Goal: Transaction & Acquisition: Purchase product/service

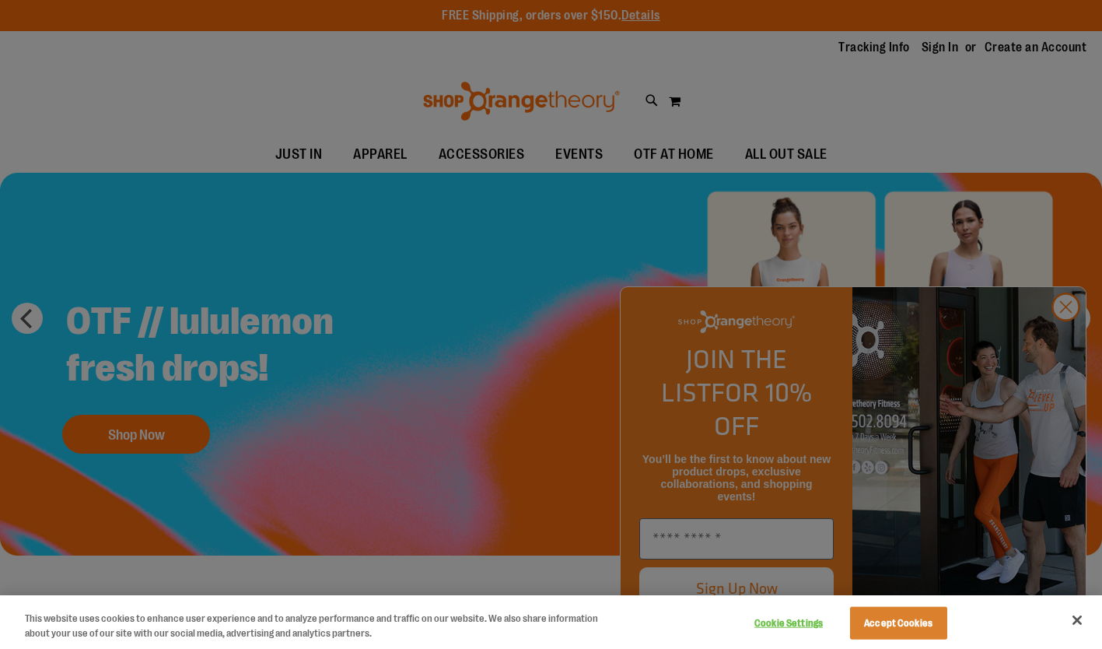
click at [1062, 340] on div at bounding box center [551, 324] width 1102 height 649
click at [907, 614] on button "Accept Cookies" at bounding box center [898, 623] width 97 height 33
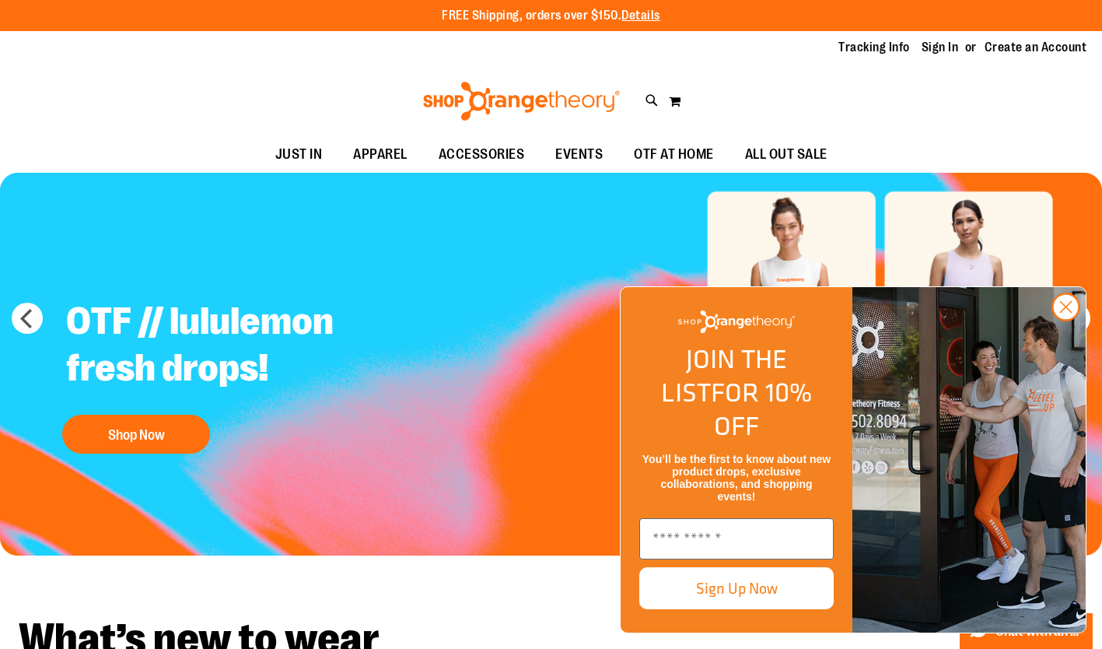
drag, startPoint x: 1071, startPoint y: 344, endPoint x: 1022, endPoint y: 322, distance: 53.6
click at [1071, 313] on icon "Close dialog" at bounding box center [1066, 307] width 11 height 11
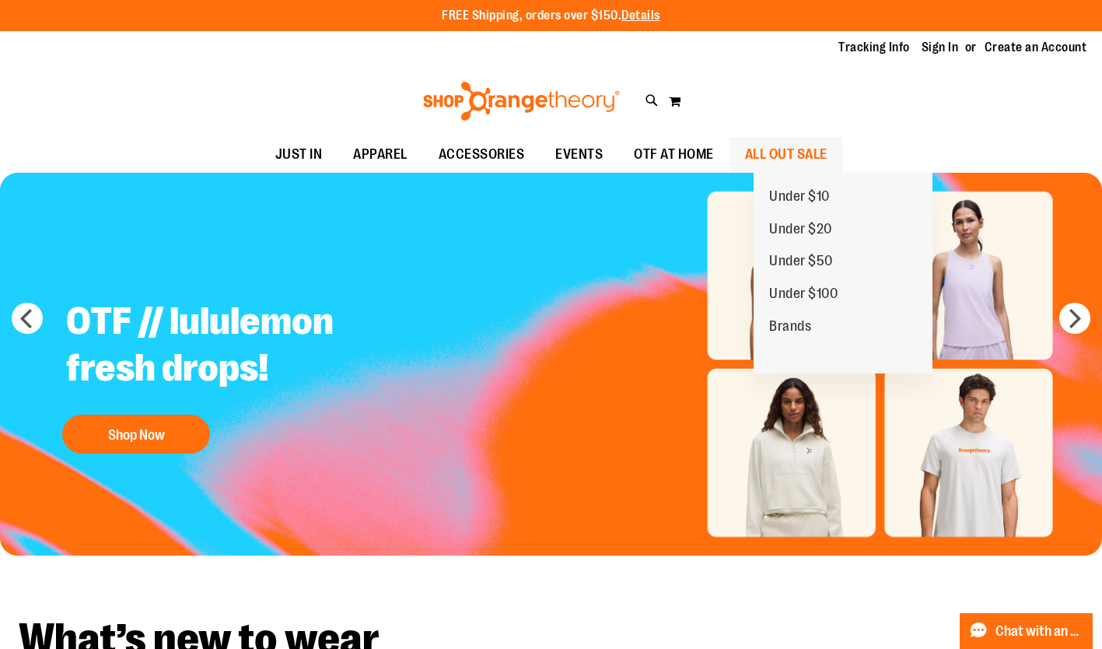
click at [828, 149] on span "ALL OUT SALE" at bounding box center [786, 154] width 82 height 35
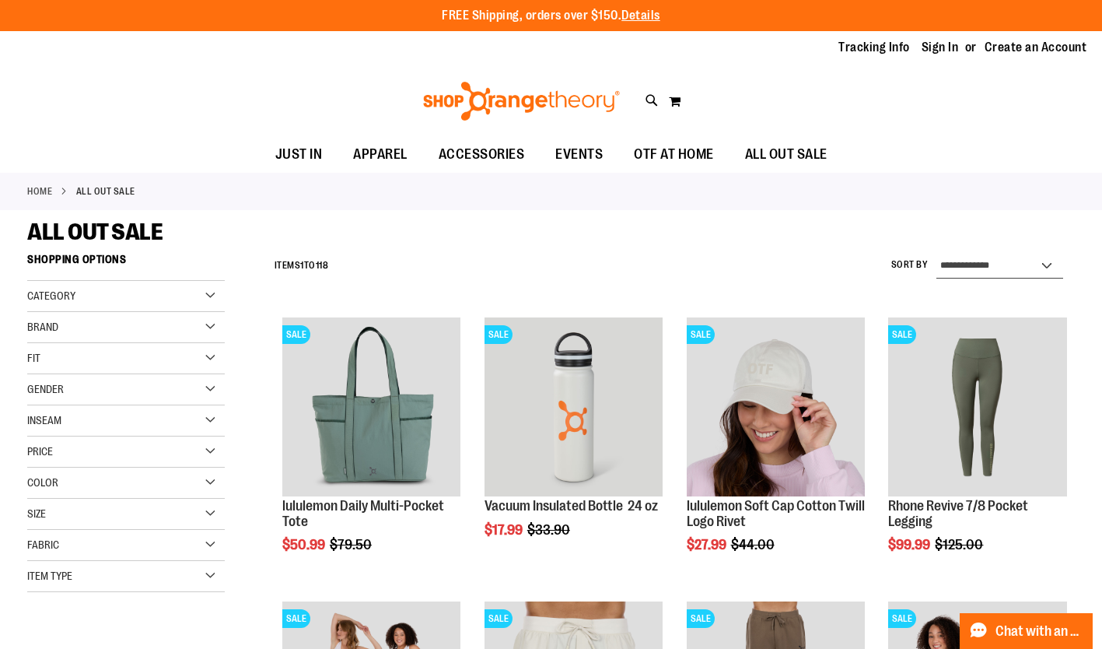
click at [1004, 258] on select "**********" at bounding box center [1000, 266] width 128 height 25
select select "*********"
click at [936, 254] on select "**********" at bounding box center [1000, 266] width 128 height 25
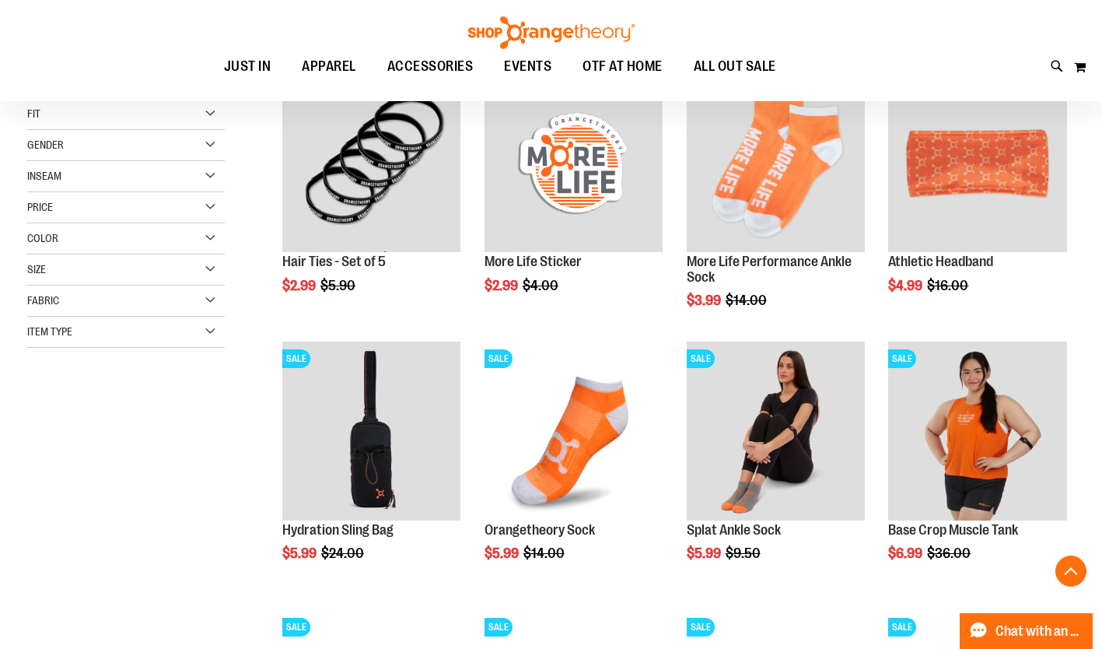
scroll to position [246, 0]
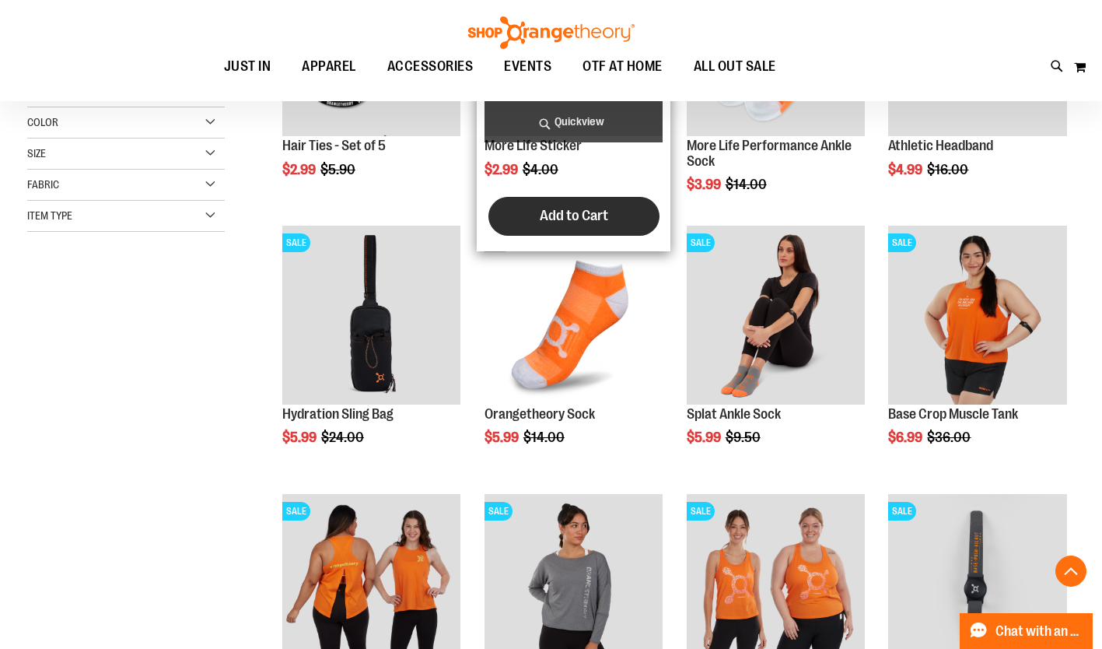
scroll to position [291, 0]
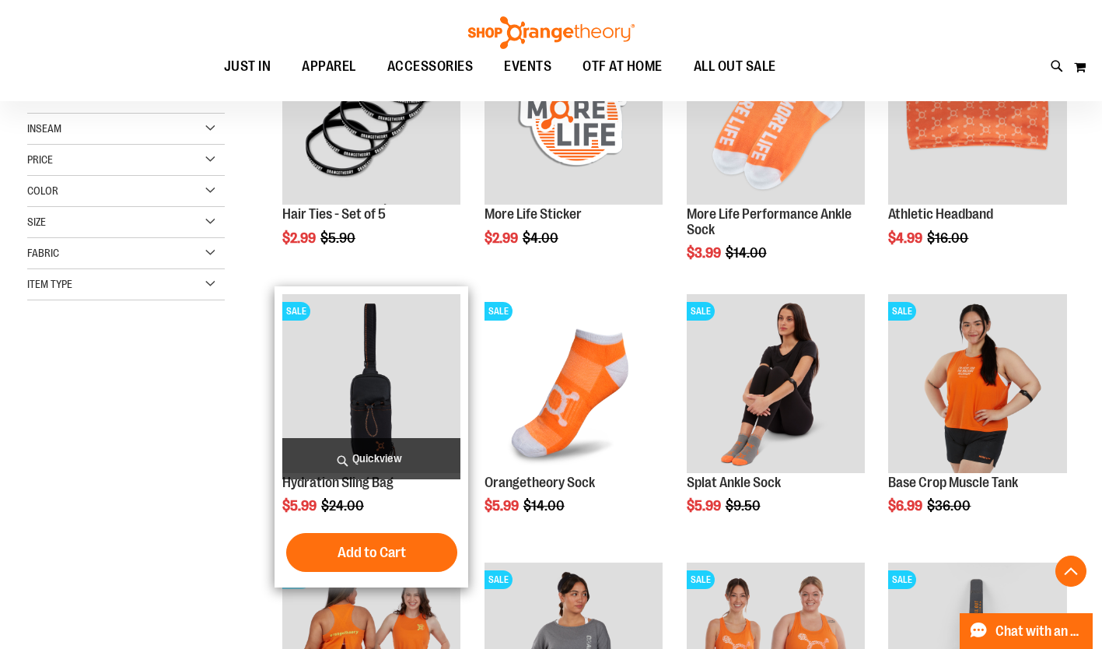
drag, startPoint x: 414, startPoint y: 413, endPoint x: 382, endPoint y: 403, distance: 33.5
click at [382, 403] on img "product" at bounding box center [371, 383] width 178 height 178
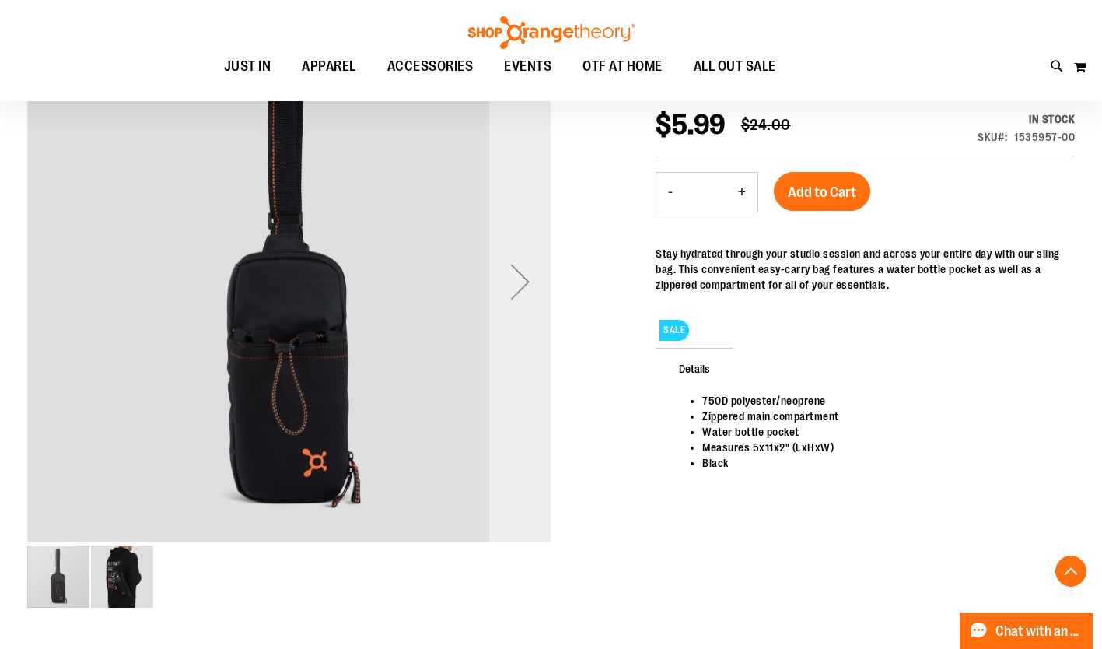
scroll to position [284, 0]
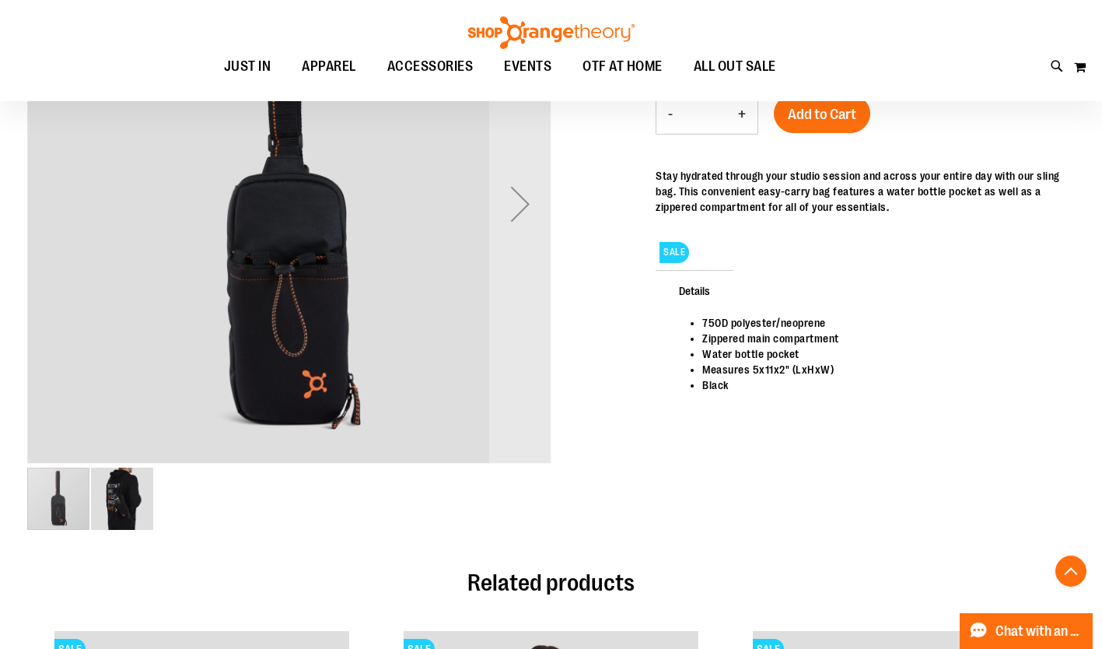
click at [135, 488] on img "image 2 of 2" at bounding box center [122, 498] width 62 height 62
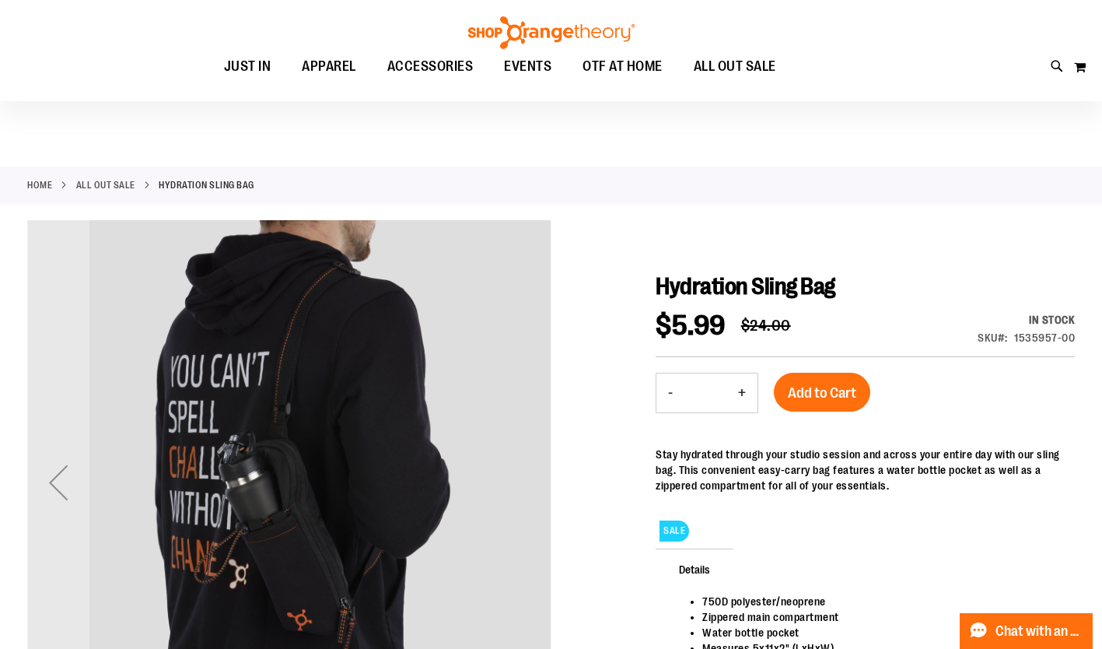
scroll to position [0, 0]
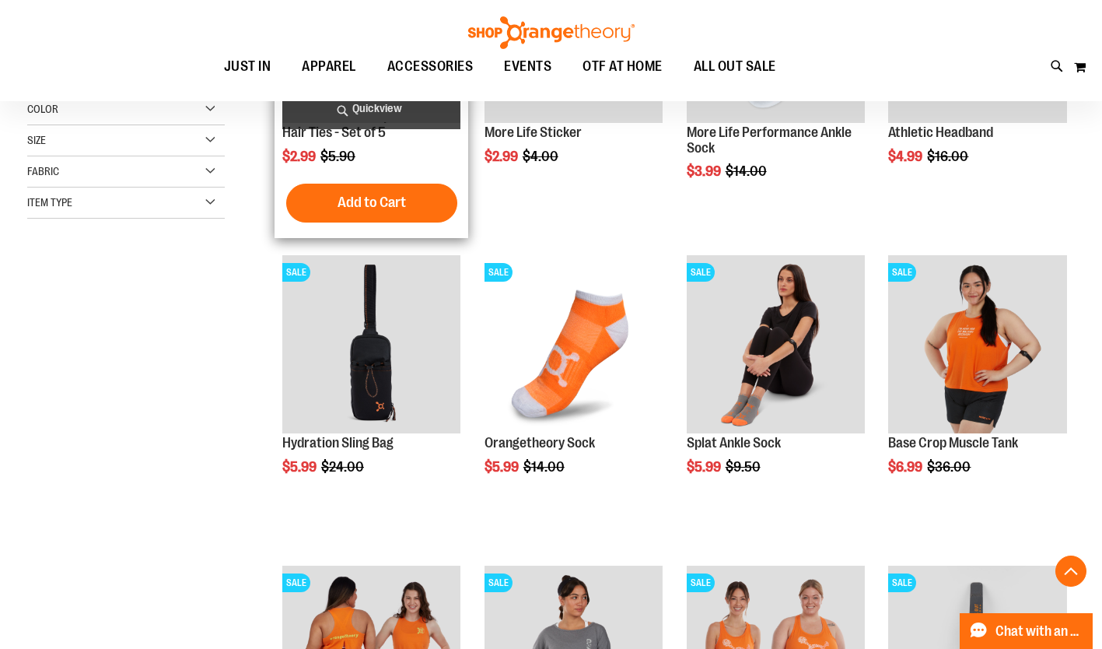
scroll to position [373, 0]
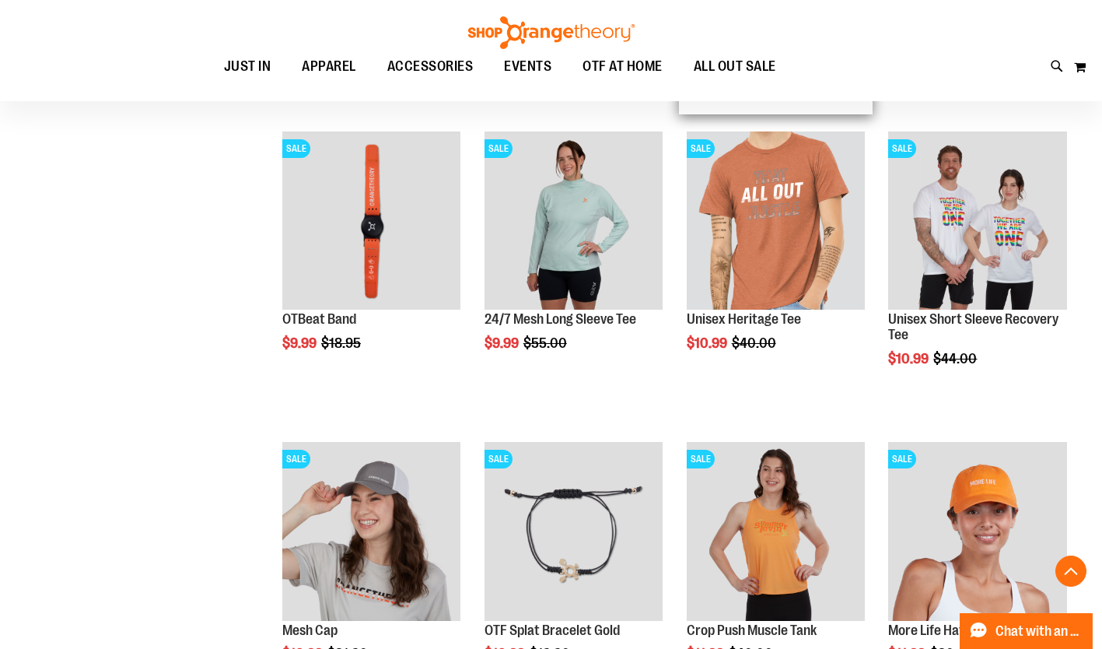
scroll to position [1072, 0]
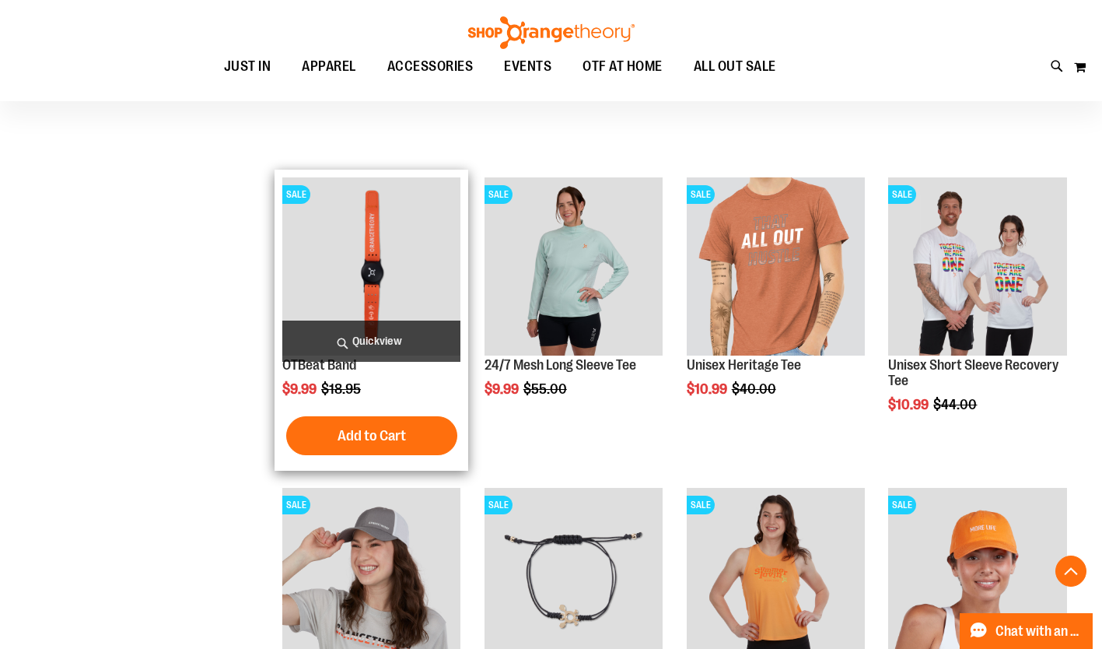
click at [423, 292] on img "product" at bounding box center [371, 266] width 178 height 178
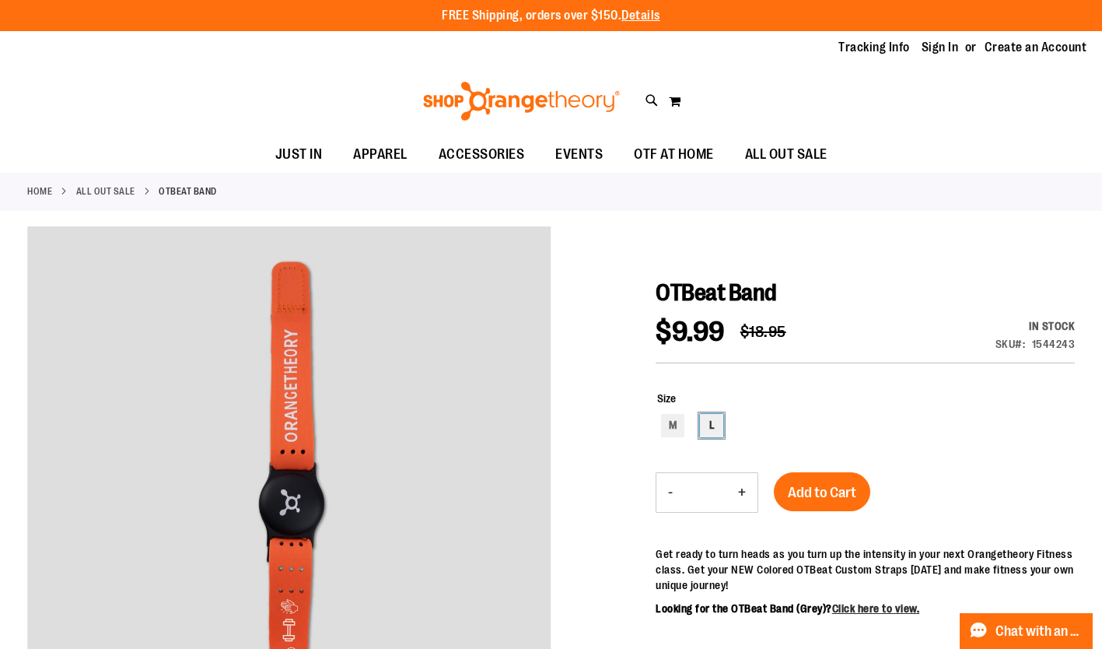
click at [719, 432] on div "L" at bounding box center [711, 425] width 23 height 23
type input "***"
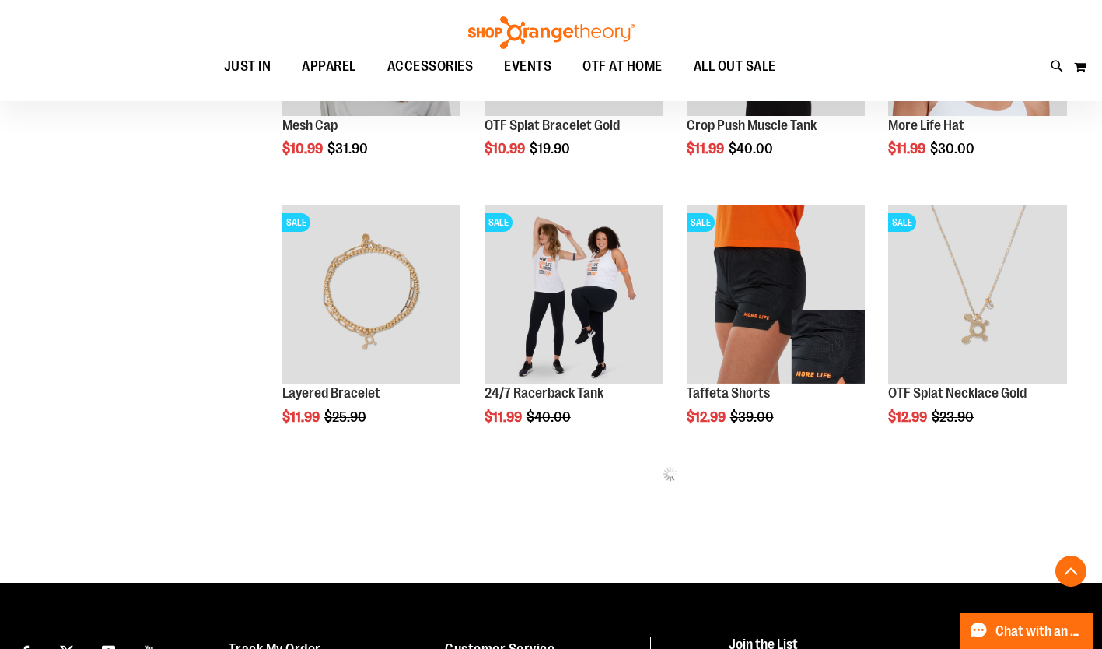
scroll to position [670, 0]
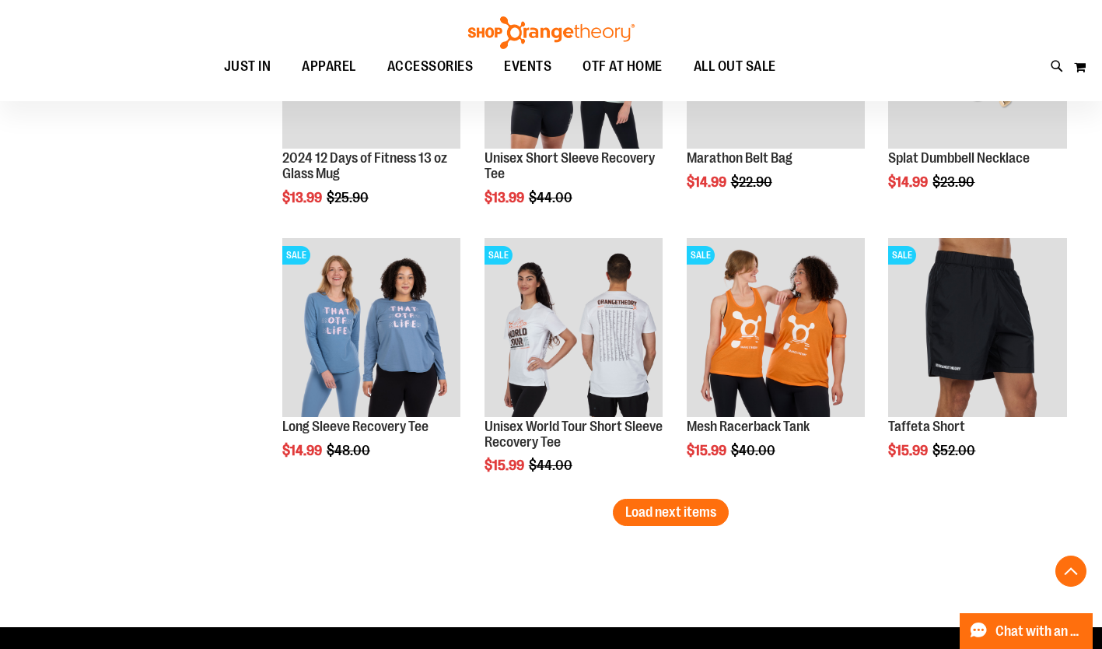
scroll to position [2266, 0]
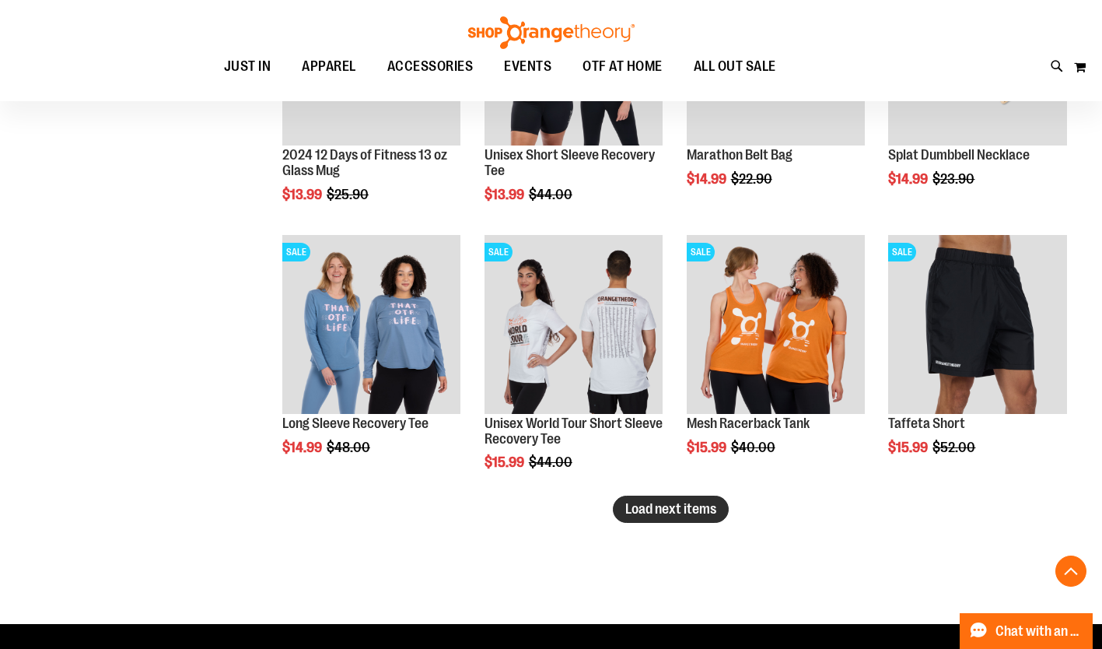
click at [709, 512] on span "Load next items" at bounding box center [670, 509] width 91 height 16
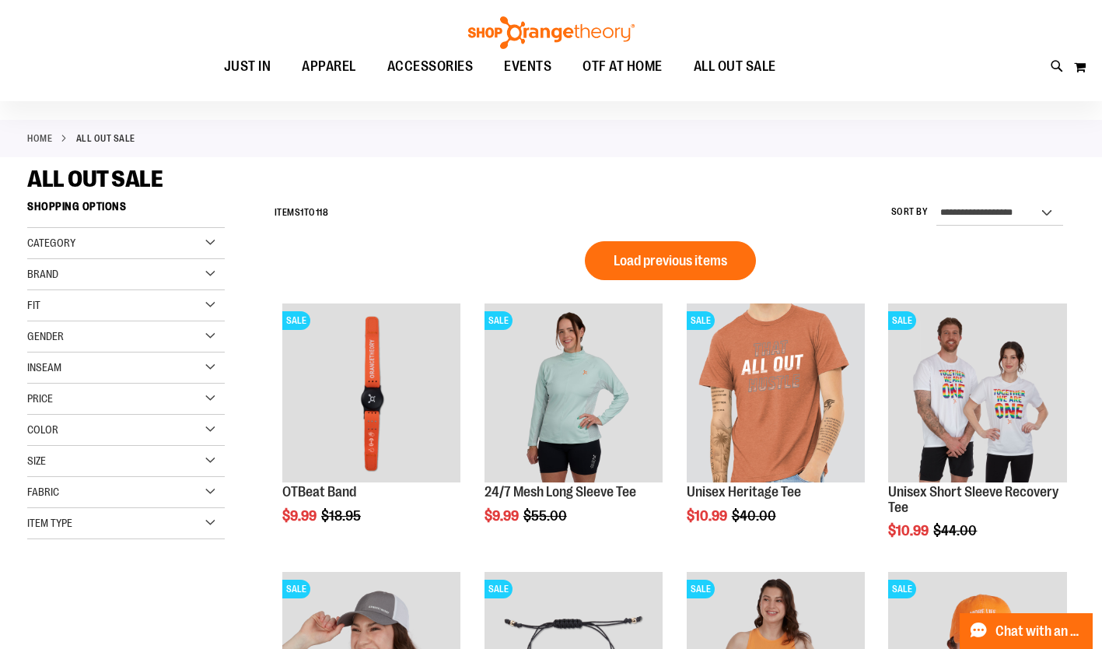
scroll to position [49, 0]
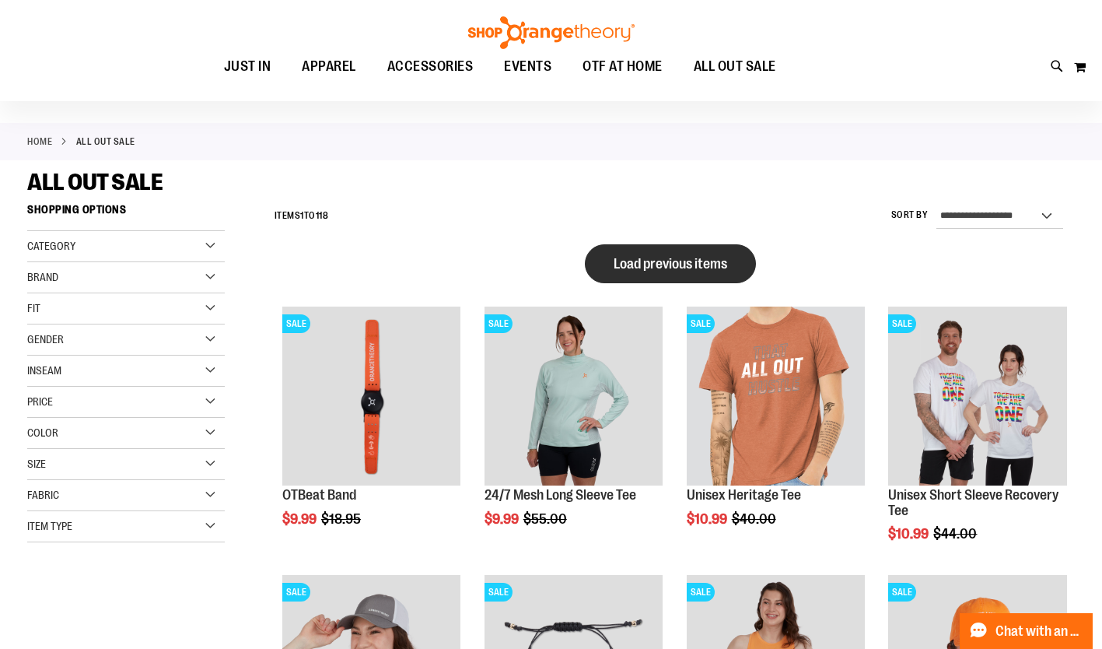
click at [615, 259] on span "Load previous items" at bounding box center [671, 264] width 114 height 16
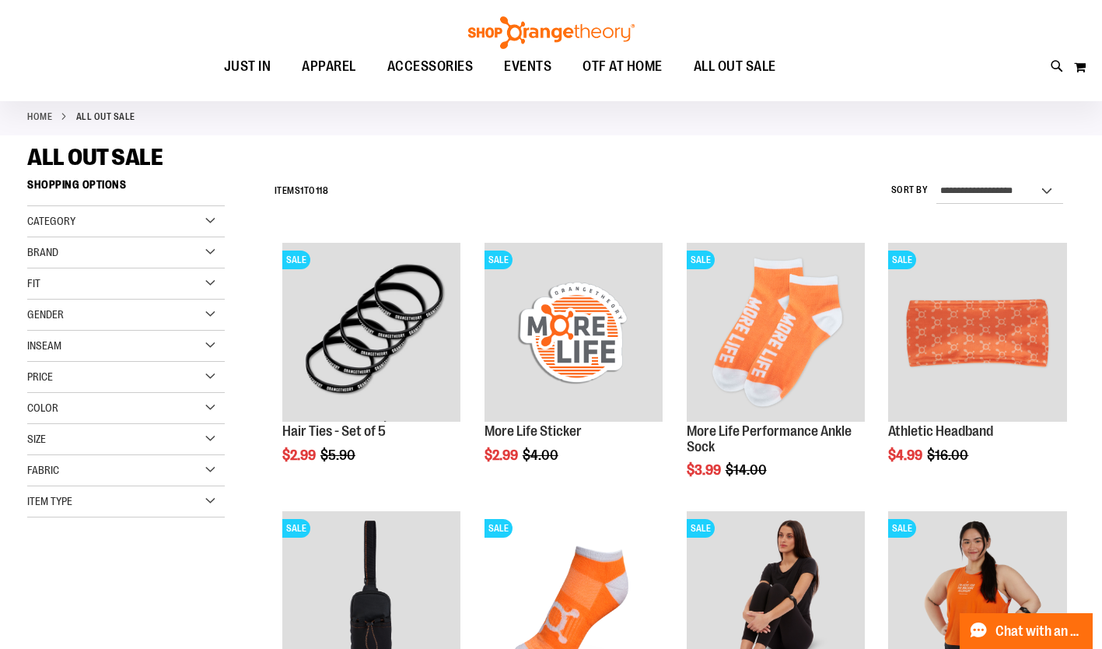
scroll to position [78, 0]
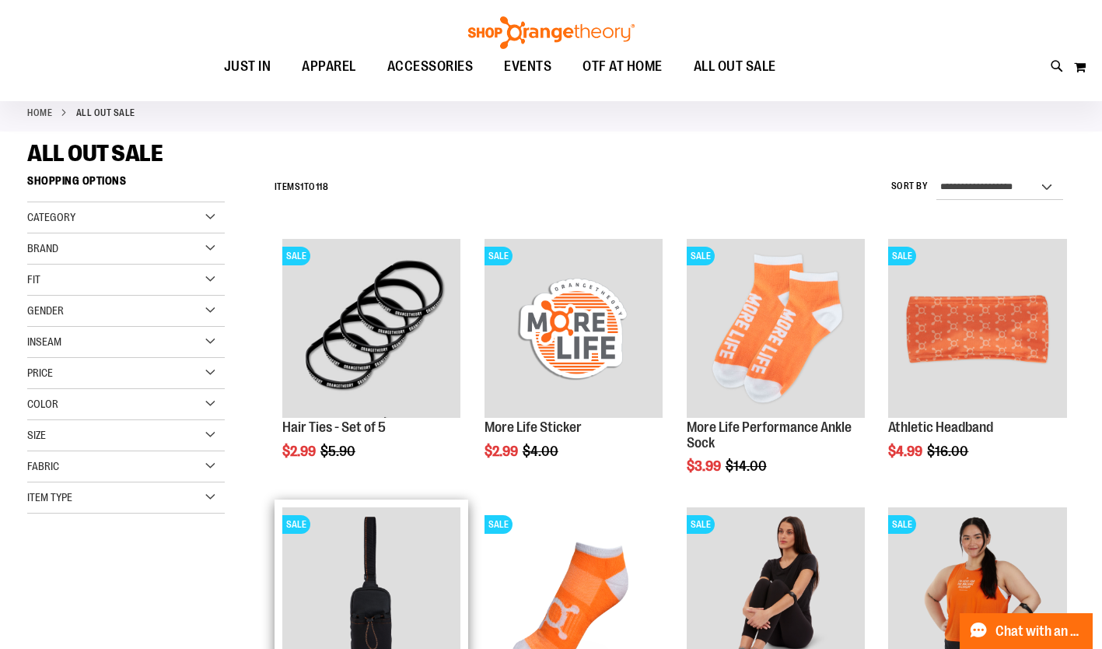
click at [392, 595] on img "product" at bounding box center [371, 596] width 178 height 178
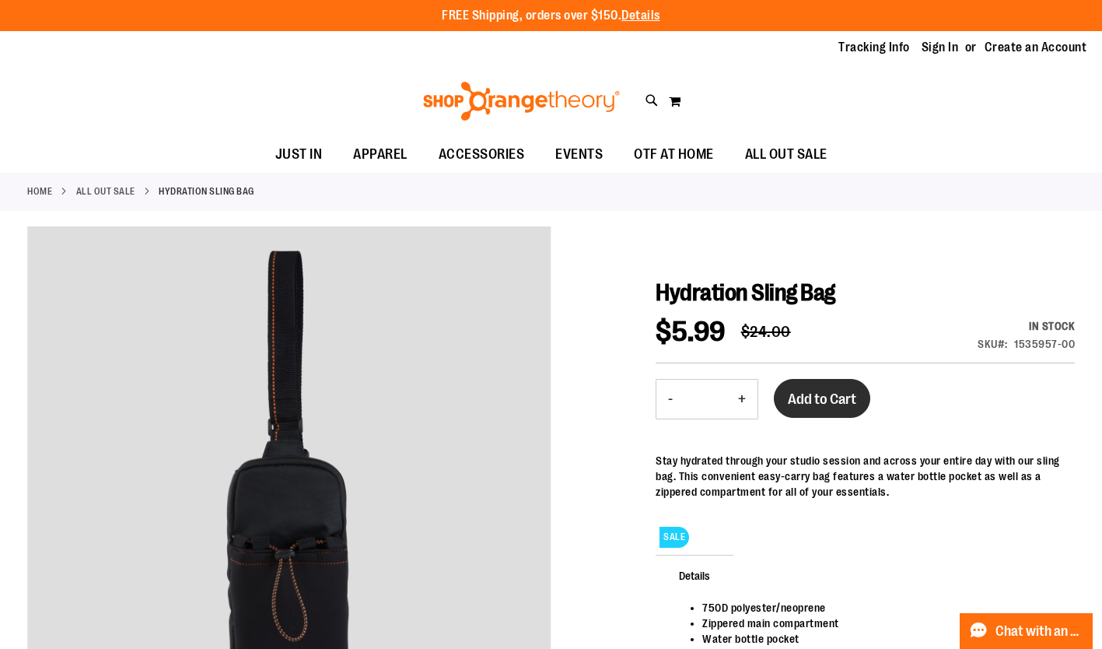
click at [845, 409] on button "Add to Cart" at bounding box center [822, 398] width 96 height 39
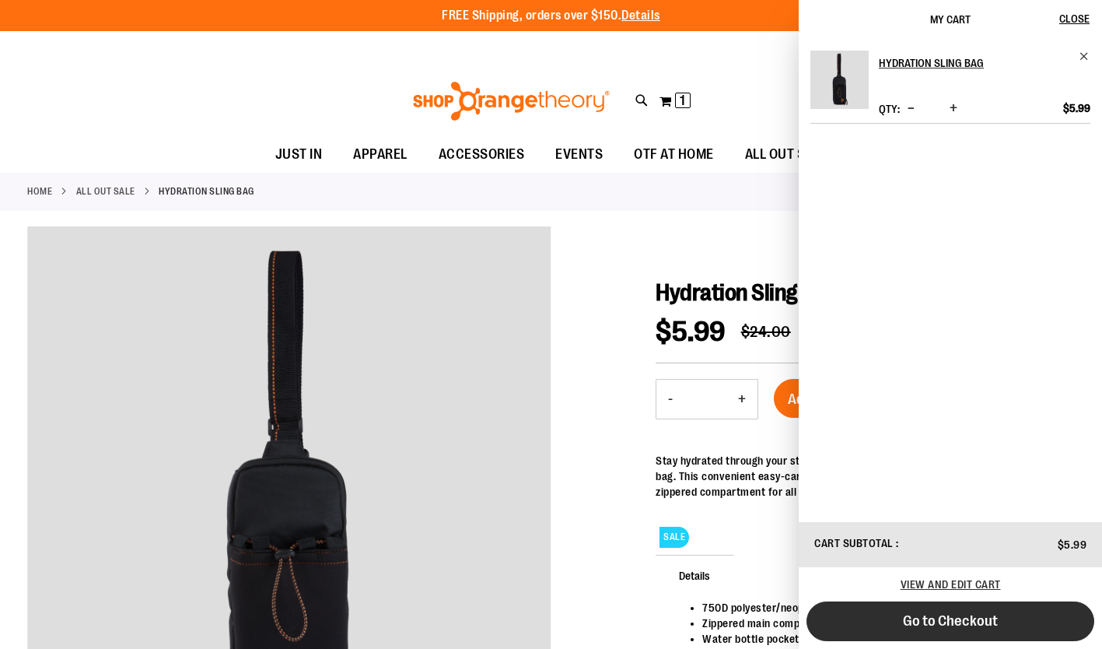
click at [932, 621] on span "Go to Checkout" at bounding box center [950, 620] width 95 height 17
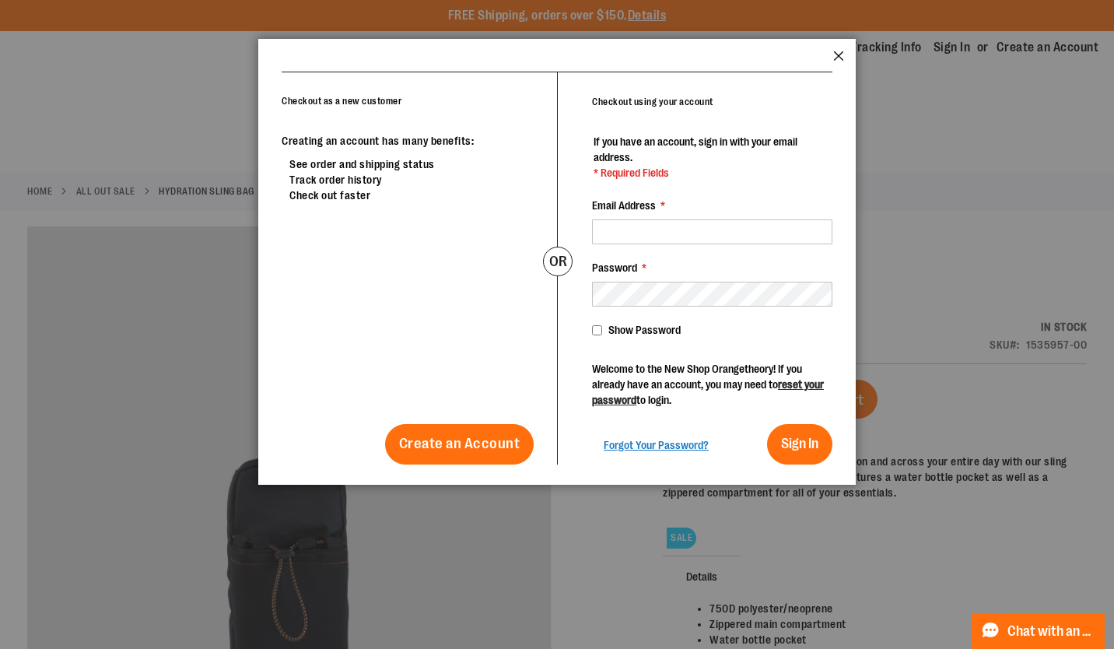
click at [833, 51] on header "popup-authentication popup Close" at bounding box center [556, 55] width 597 height 33
click at [837, 52] on button "Close" at bounding box center [838, 61] width 11 height 20
